Goal: Check status: Check status

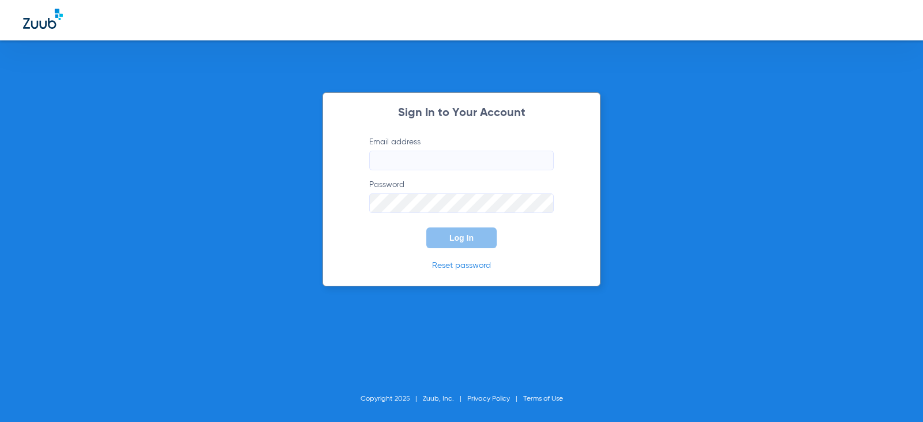
type input "[EMAIL_ADDRESS][DOMAIN_NAME]"
click at [452, 245] on button "Log In" at bounding box center [461, 237] width 70 height 21
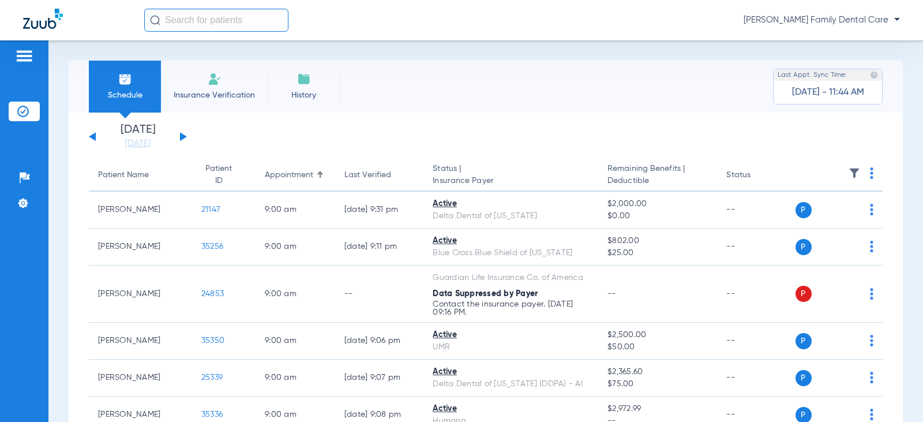
click at [182, 136] on button at bounding box center [183, 136] width 7 height 9
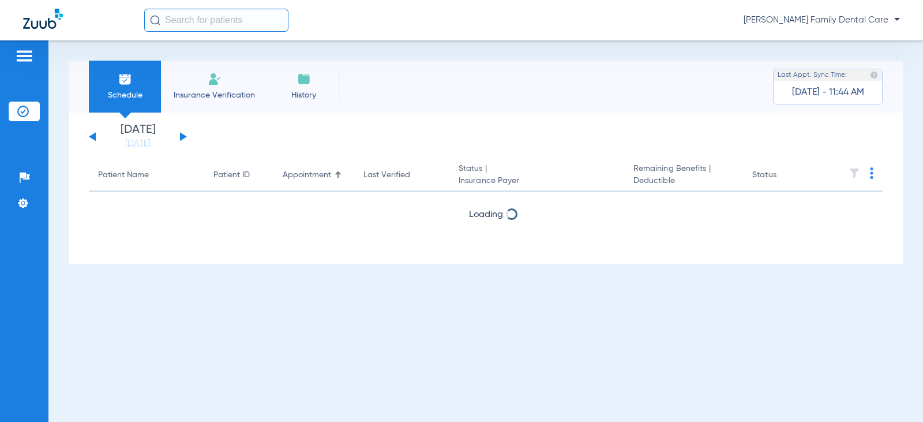
click at [182, 136] on button at bounding box center [183, 136] width 7 height 9
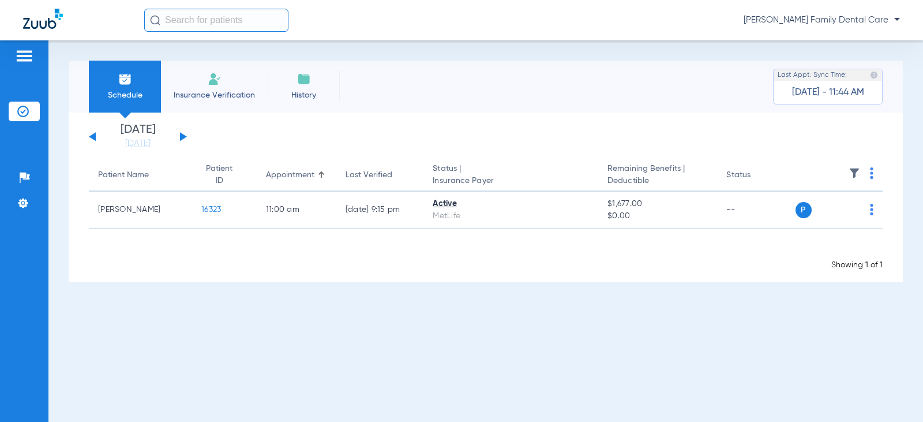
click at [182, 136] on button at bounding box center [183, 136] width 7 height 9
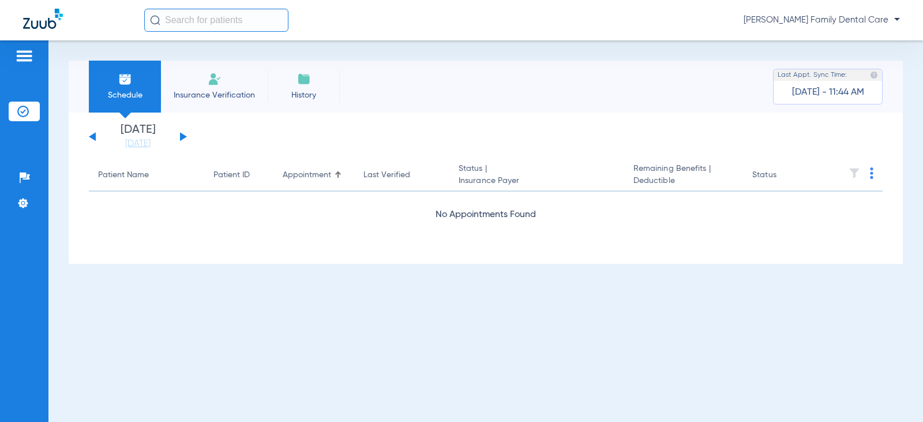
click at [182, 136] on button at bounding box center [183, 136] width 7 height 9
